Goal: Download file/media

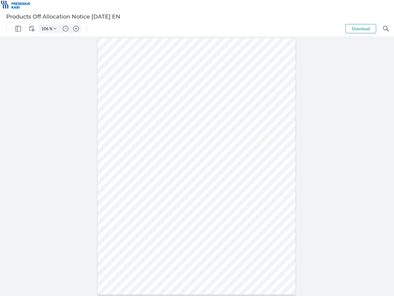
click at [18, 29] on img "Panel" at bounding box center [18, 29] width 6 height 6
click at [32, 29] on img "View Controls" at bounding box center [32, 29] width 6 height 6
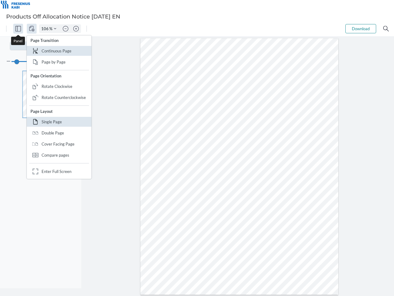
click at [46, 29] on input "106" at bounding box center [44, 29] width 10 height 6
click at [55, 29] on img "Zoom Controls" at bounding box center [55, 28] width 2 height 2
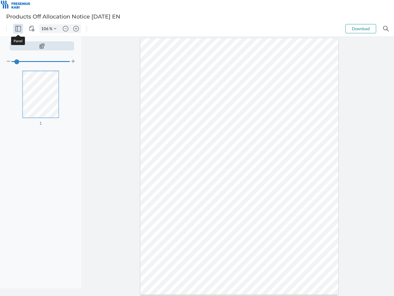
click at [66, 29] on img "Zoom out" at bounding box center [66, 29] width 6 height 6
click at [76, 29] on img "Zoom in" at bounding box center [76, 29] width 6 height 6
type input "106"
click at [361, 29] on button "Download" at bounding box center [361, 28] width 31 height 9
click at [386, 29] on img "Search" at bounding box center [387, 29] width 6 height 6
